Goal: Information Seeking & Learning: Find specific page/section

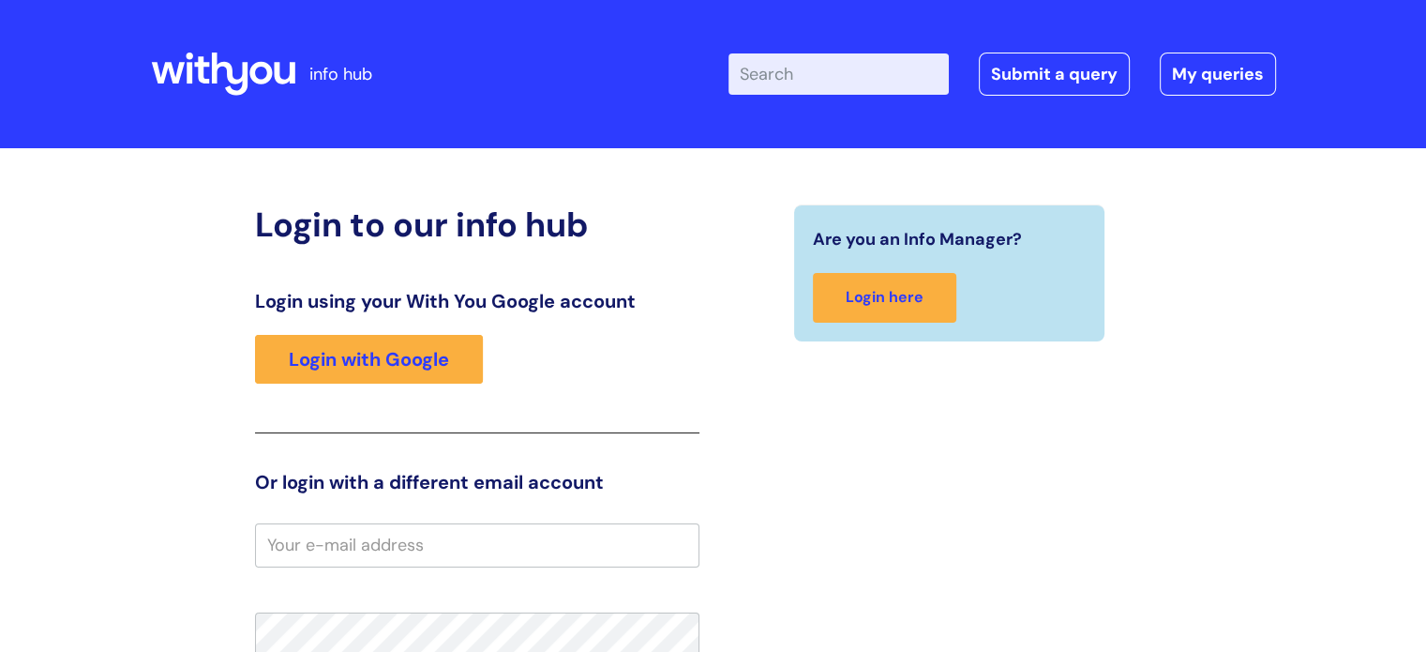
click at [914, 74] on input "Enter your search term here..." at bounding box center [839, 73] width 220 height 41
click at [809, 70] on input "Enter your search term here..." at bounding box center [839, 73] width 220 height 41
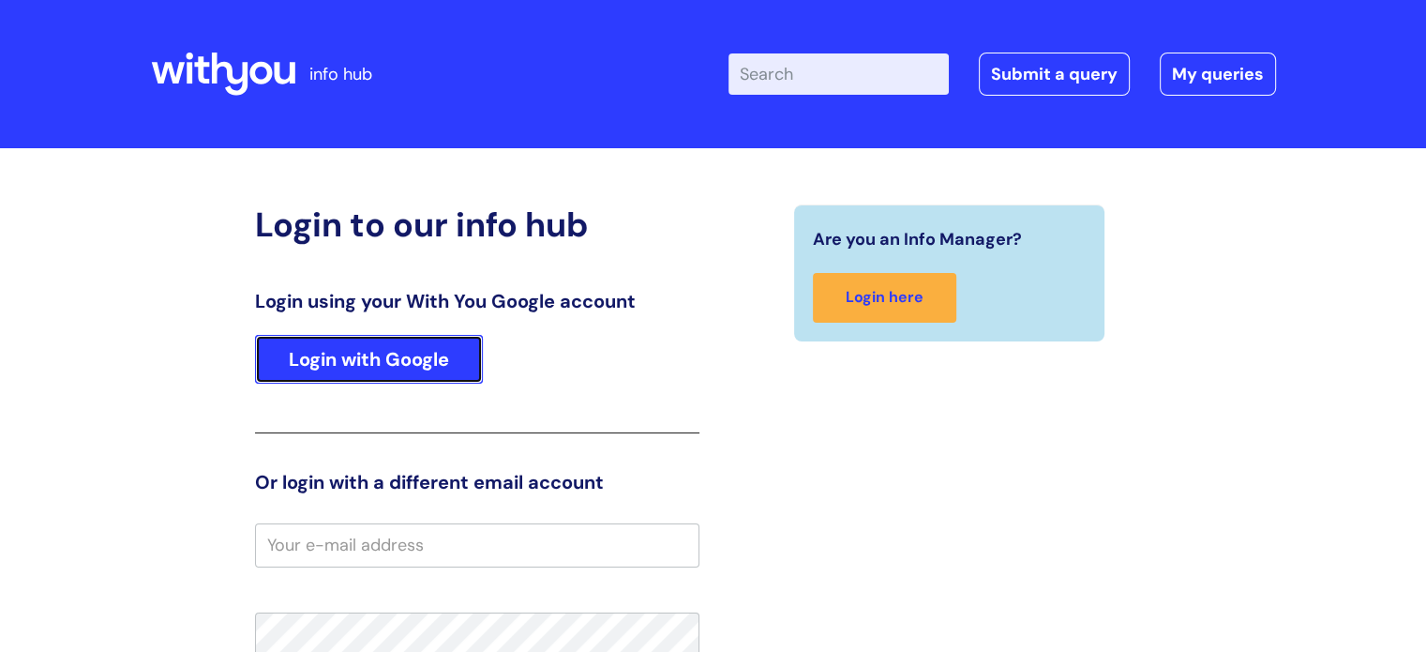
click at [419, 360] on link "Login with Google" at bounding box center [369, 359] width 228 height 49
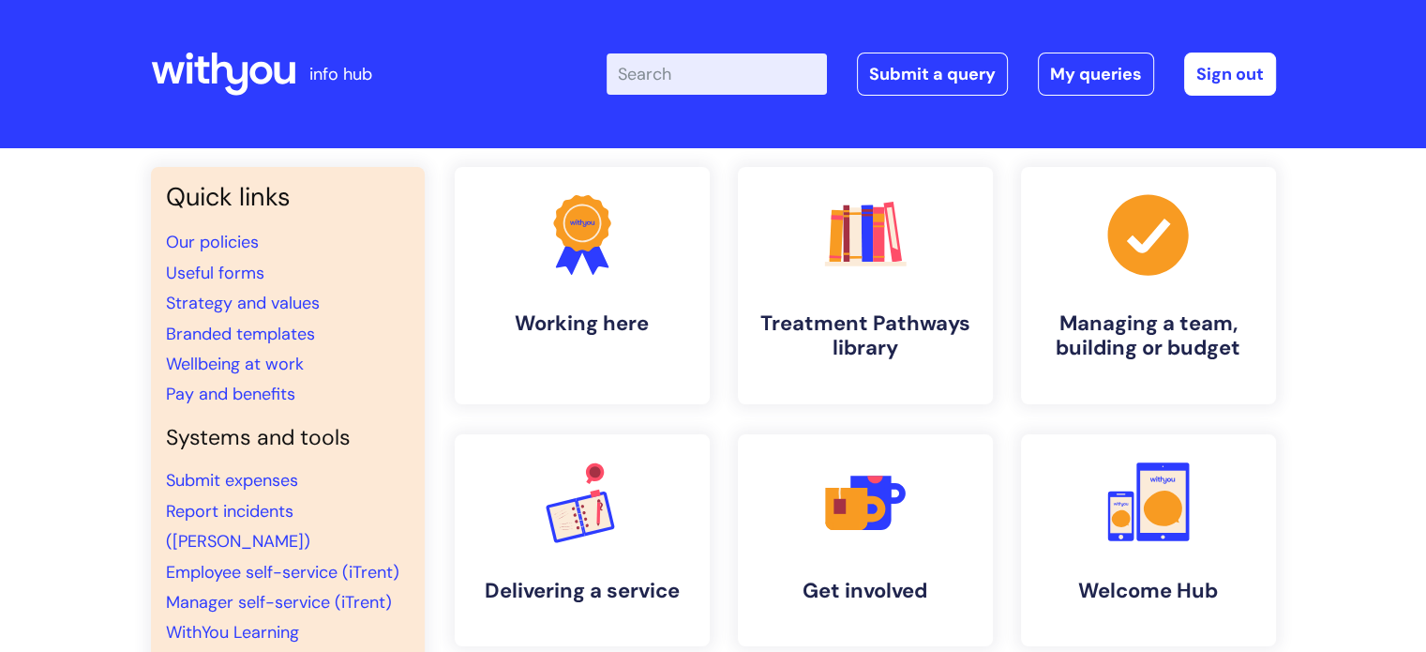
click at [714, 85] on input "Enter your search term here..." at bounding box center [717, 73] width 220 height 41
type input "grammarly"
click button "Search" at bounding box center [0, 0] width 0 height 0
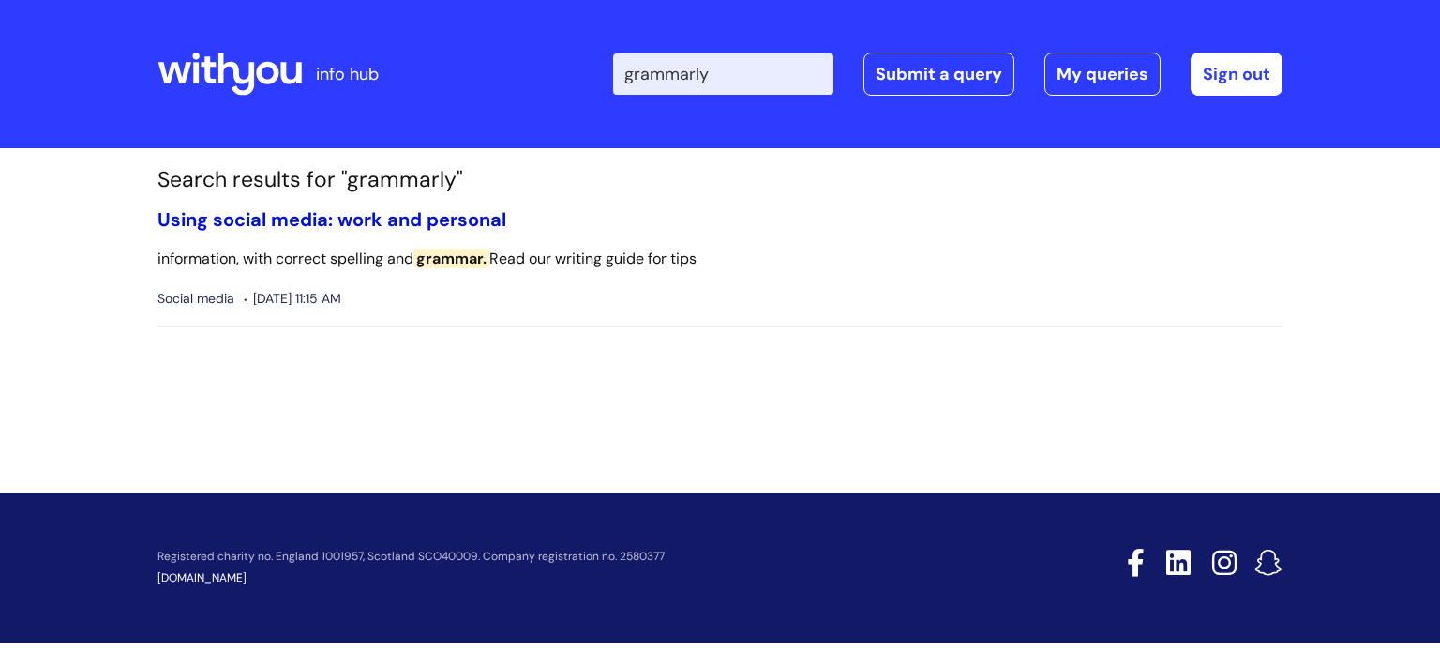
click at [405, 225] on link "Using social media: work and personal" at bounding box center [332, 219] width 349 height 24
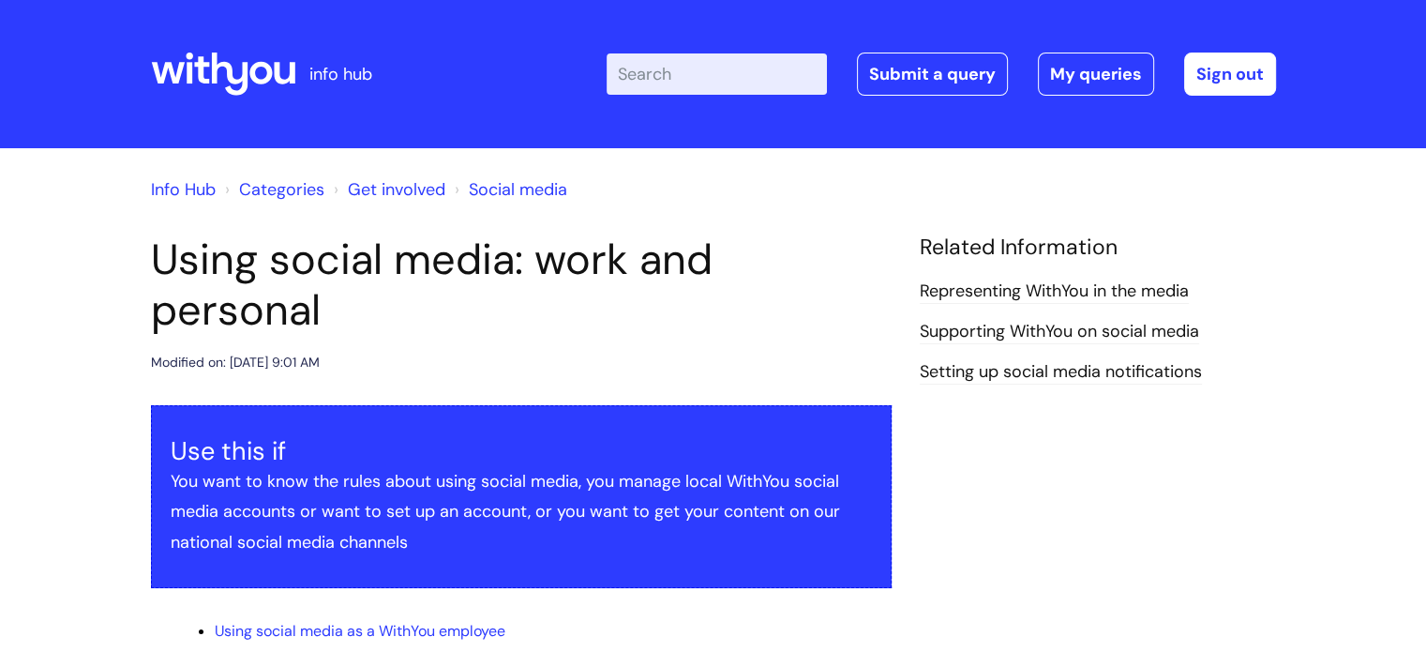
click at [697, 52] on div "Enter your search term here... Search Submit a query My queries Welcome Ali Dic…" at bounding box center [853, 74] width 846 height 111
click at [694, 61] on input "Enter your search term here..." at bounding box center [717, 73] width 220 height 41
type input "gram"
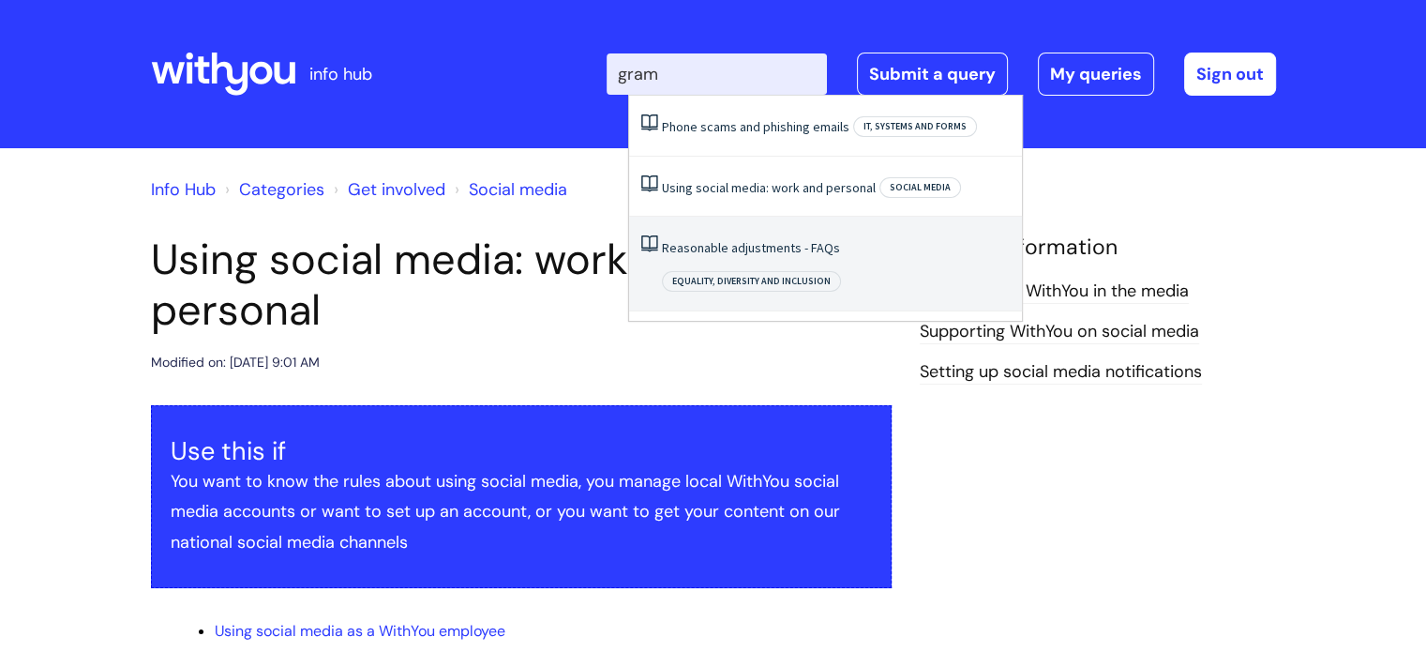
click at [841, 271] on span "Equality, Diversity and Inclusion" at bounding box center [751, 281] width 179 height 21
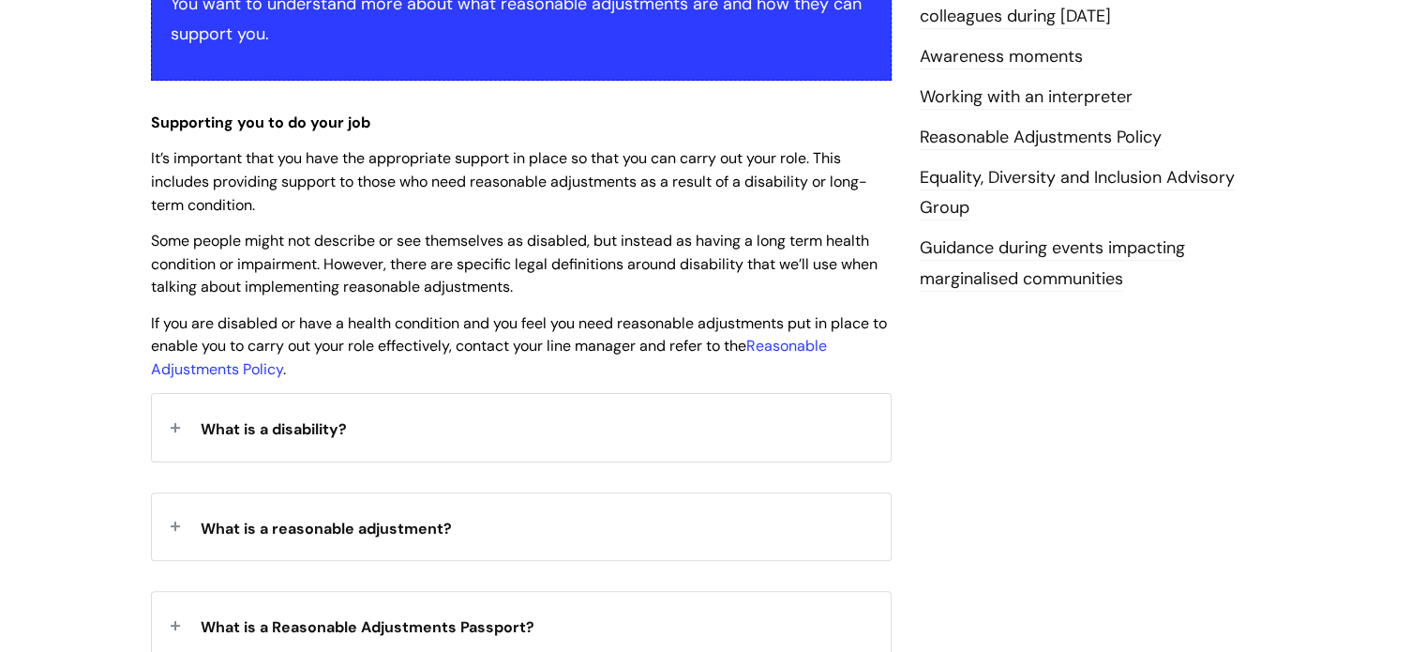
scroll to position [430, 0]
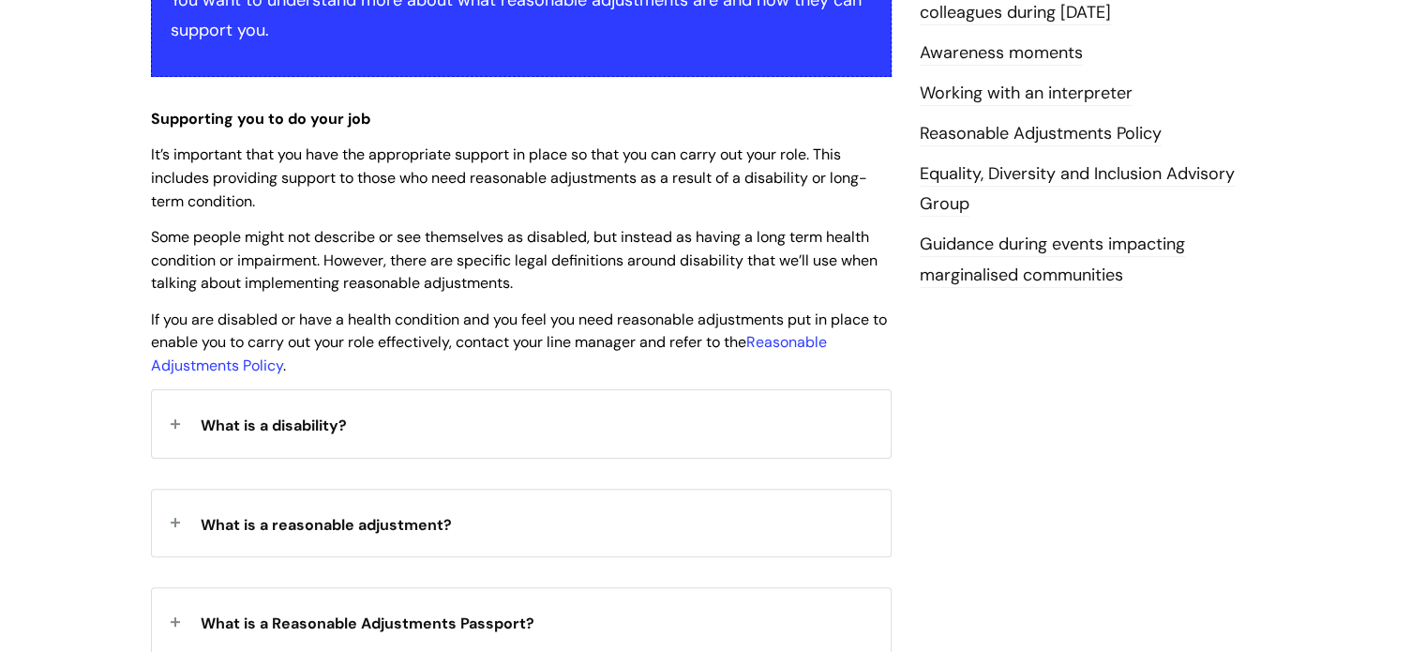
click at [376, 415] on div "What is a disability?" at bounding box center [521, 423] width 739 height 67
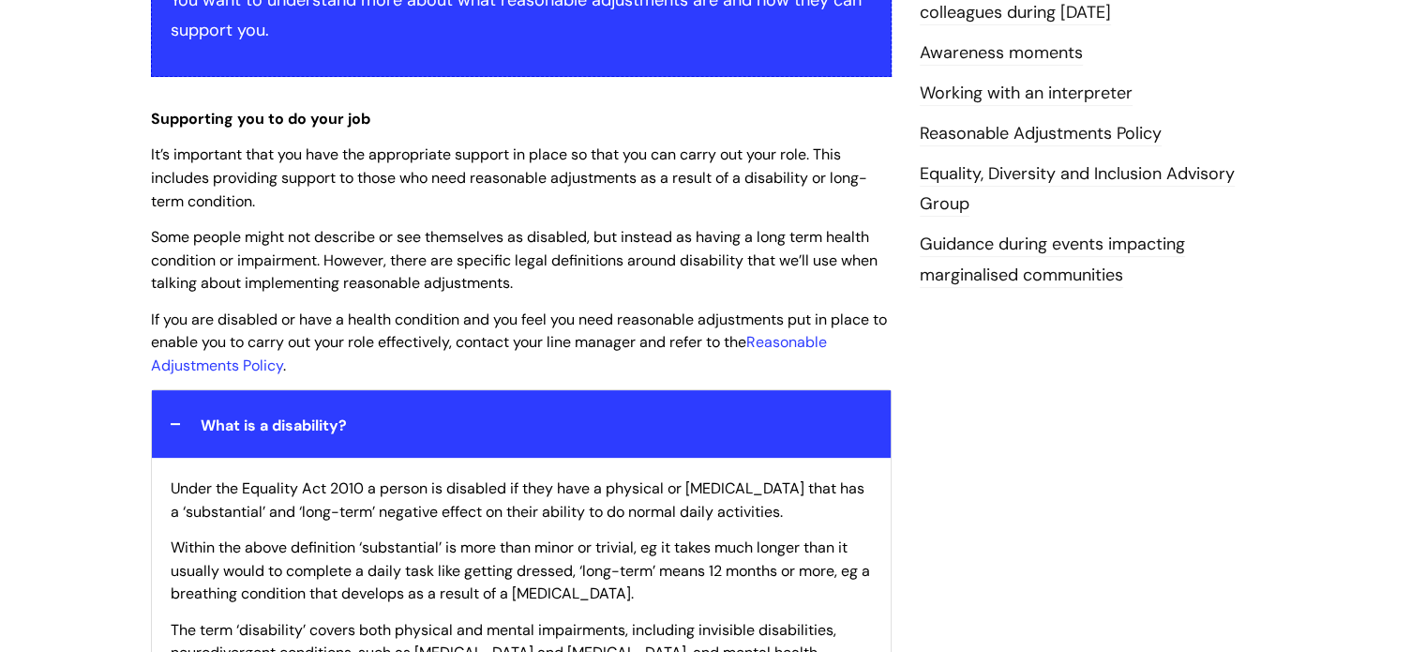
click at [376, 415] on div "What is a disability?" at bounding box center [521, 423] width 739 height 67
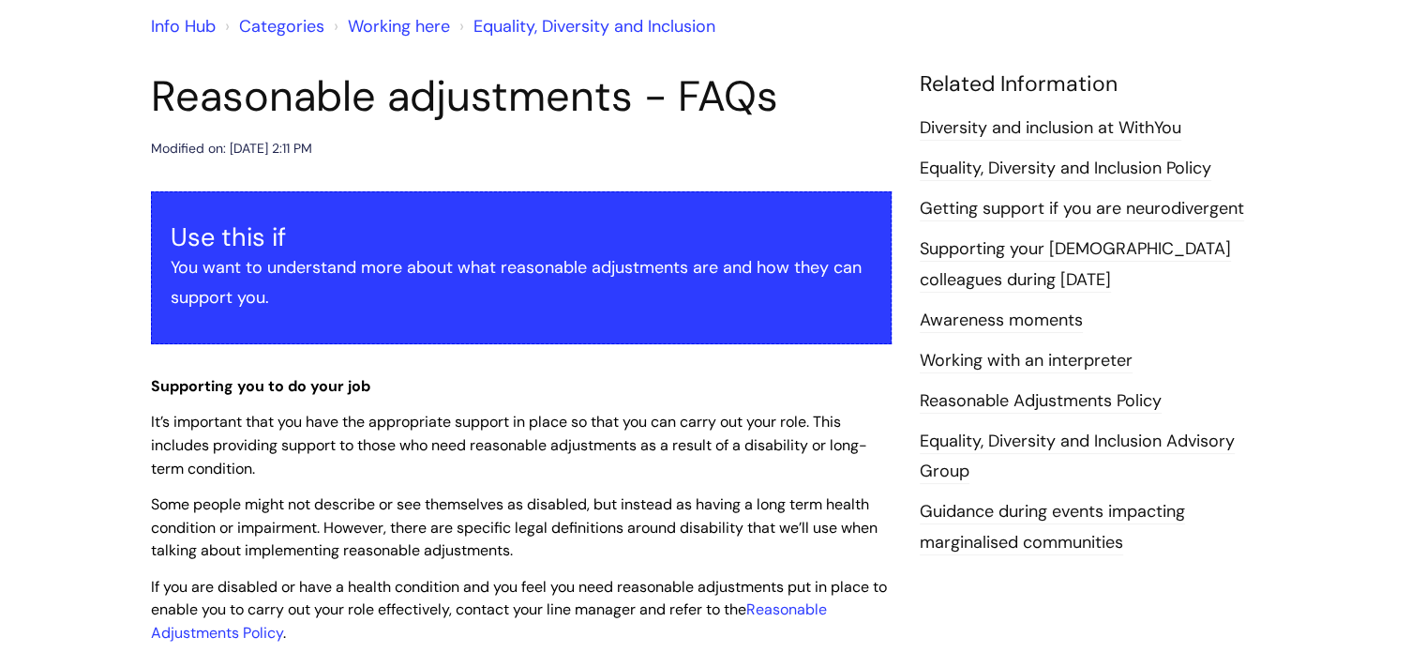
scroll to position [0, 0]
